Goal: Navigation & Orientation: Find specific page/section

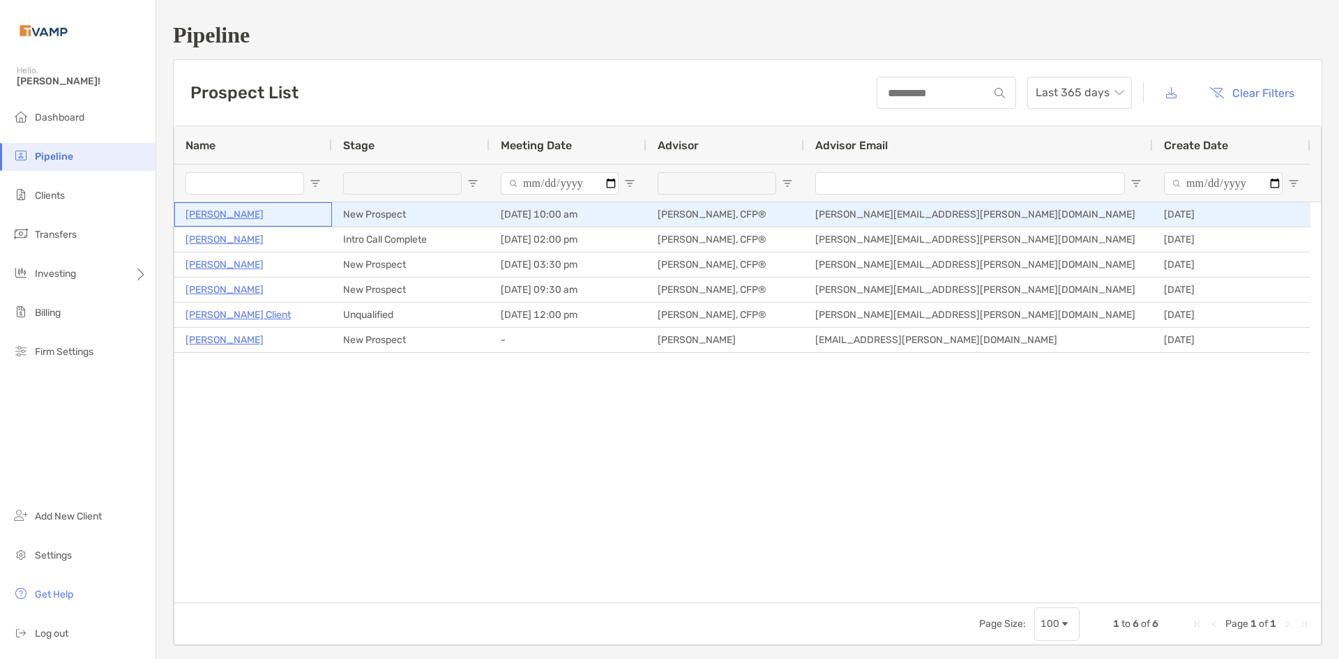
click at [255, 211] on p "Robert Southard" at bounding box center [225, 214] width 78 height 17
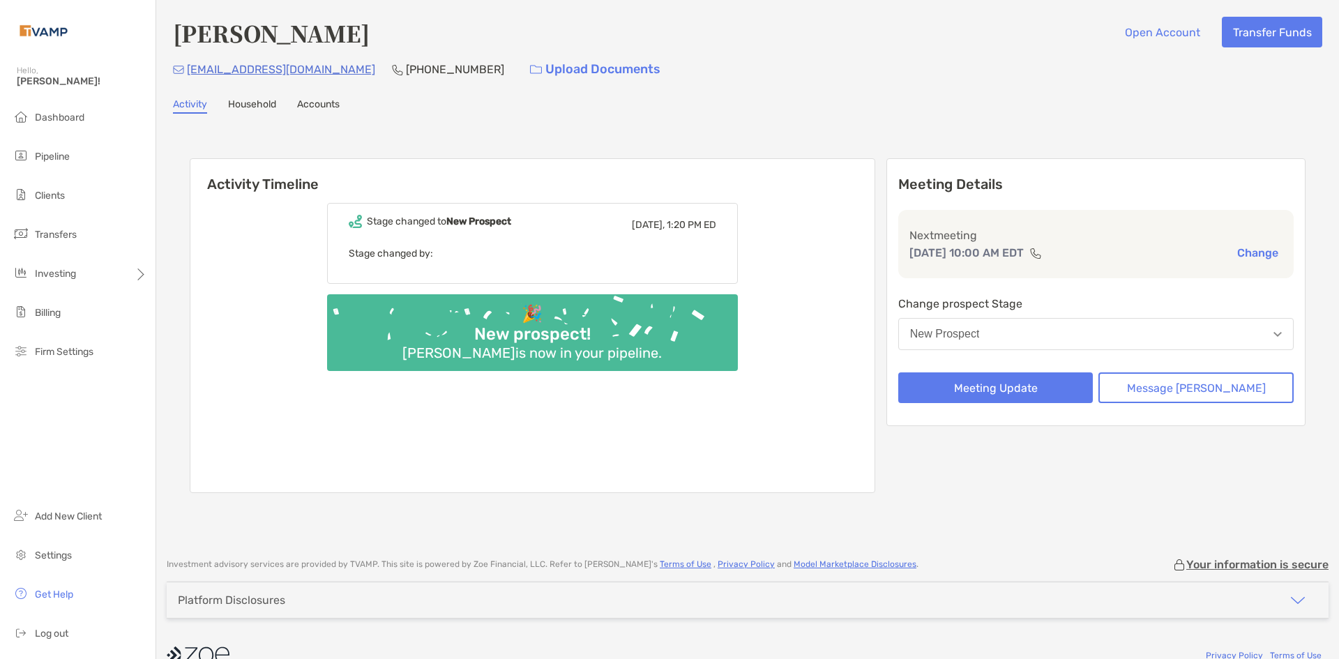
click at [264, 105] on link "Household" at bounding box center [252, 105] width 48 height 15
click at [273, 101] on link "Household" at bounding box center [252, 105] width 48 height 15
click at [269, 103] on link "Household" at bounding box center [252, 105] width 48 height 15
click at [308, 104] on link "Accounts" at bounding box center [318, 105] width 43 height 15
click at [183, 108] on link "Activity" at bounding box center [190, 105] width 34 height 15
